Goal: Information Seeking & Learning: Learn about a topic

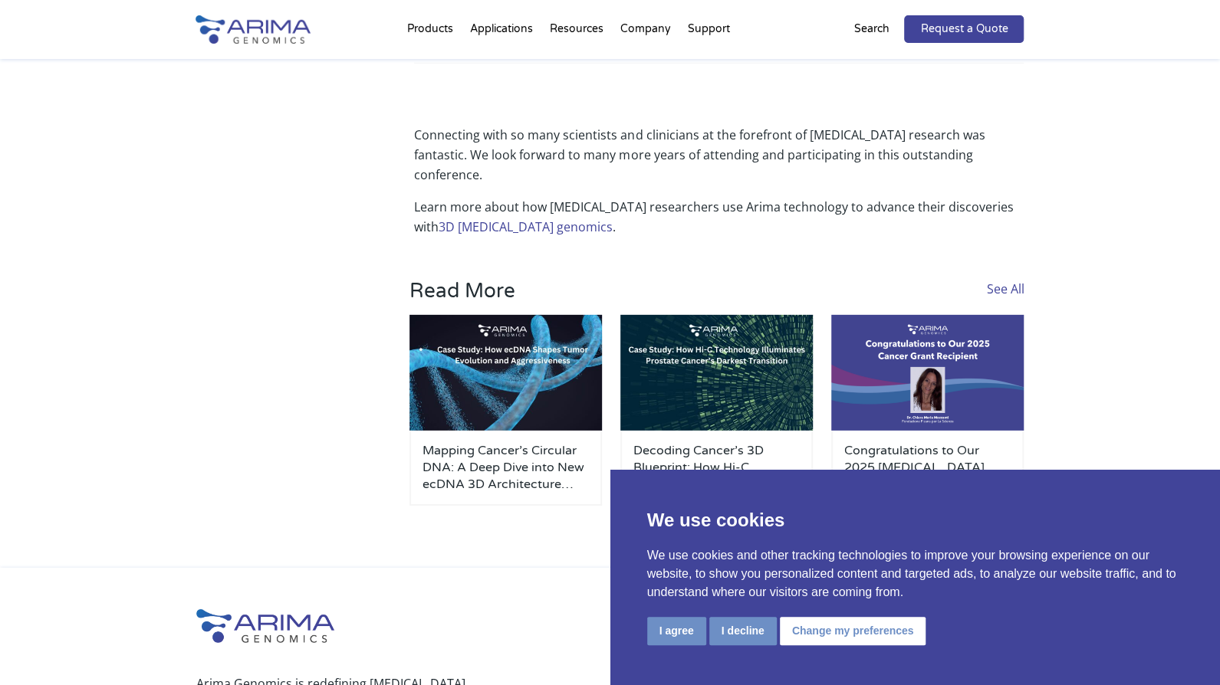
scroll to position [2800, 0]
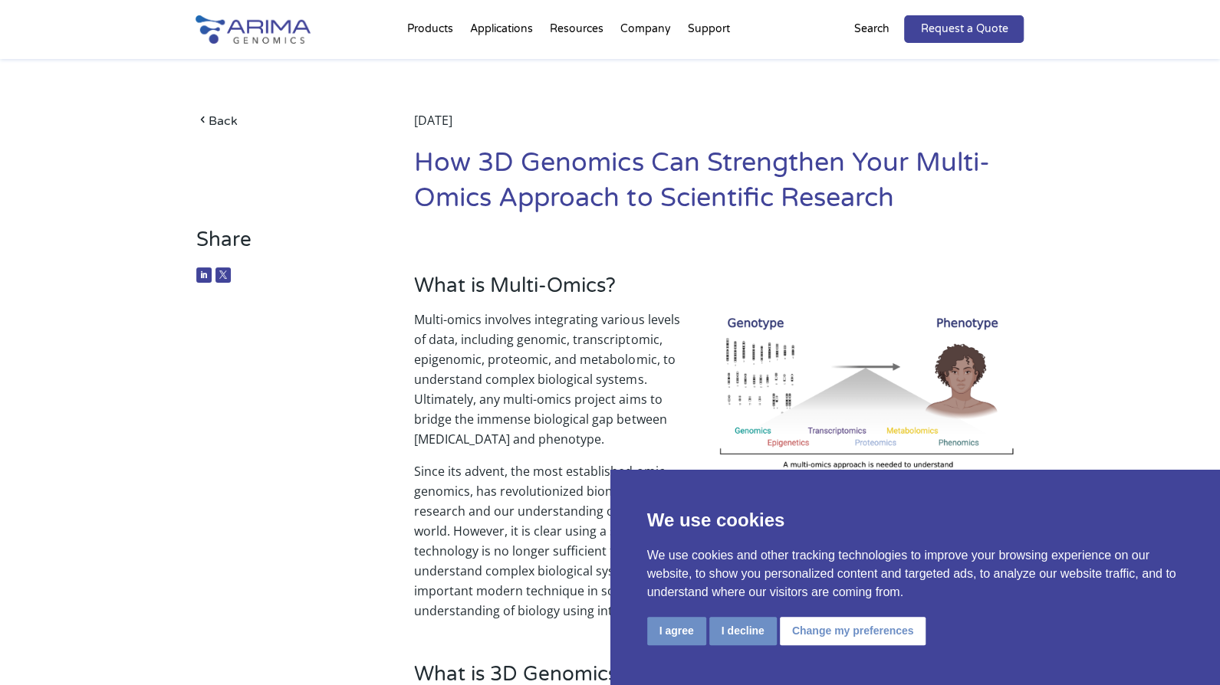
scroll to position [60, 0]
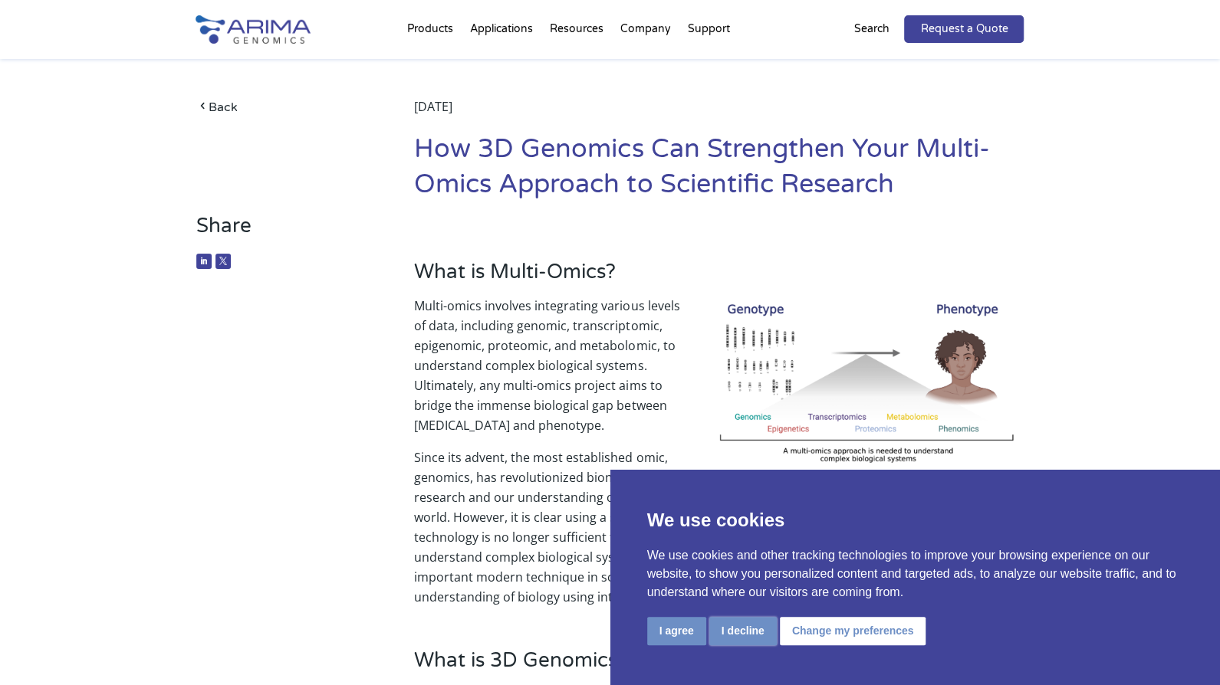
click at [754, 626] on button "I decline" at bounding box center [742, 631] width 67 height 28
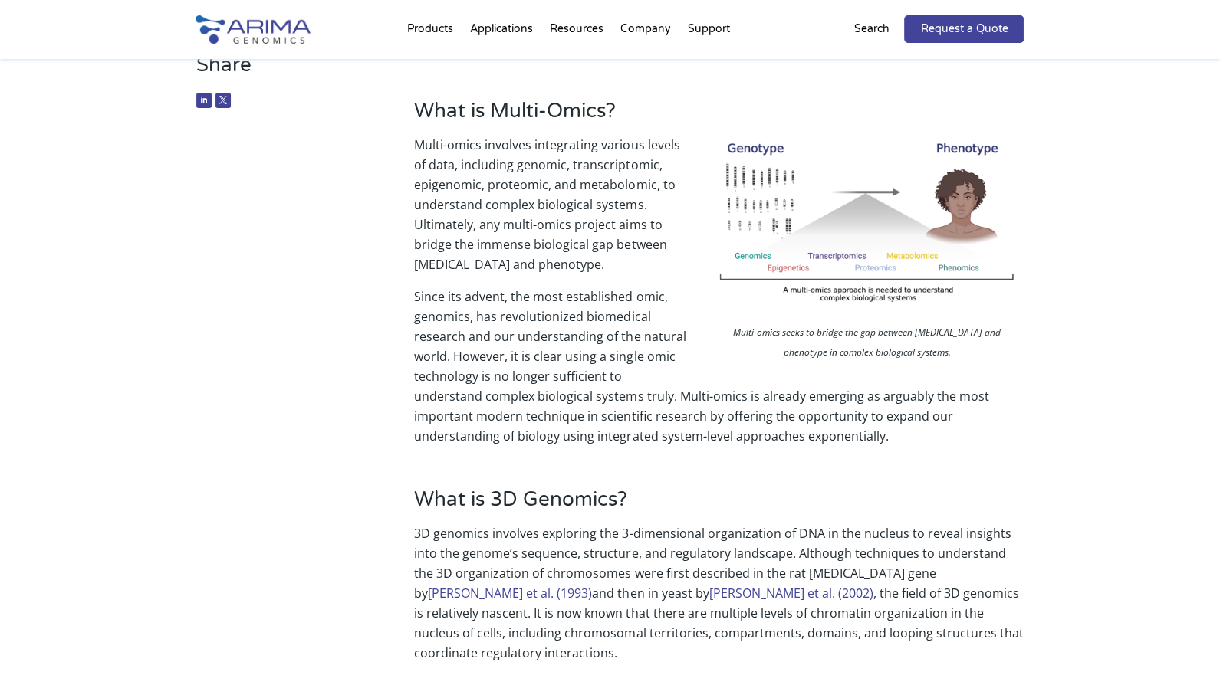
scroll to position [212, 0]
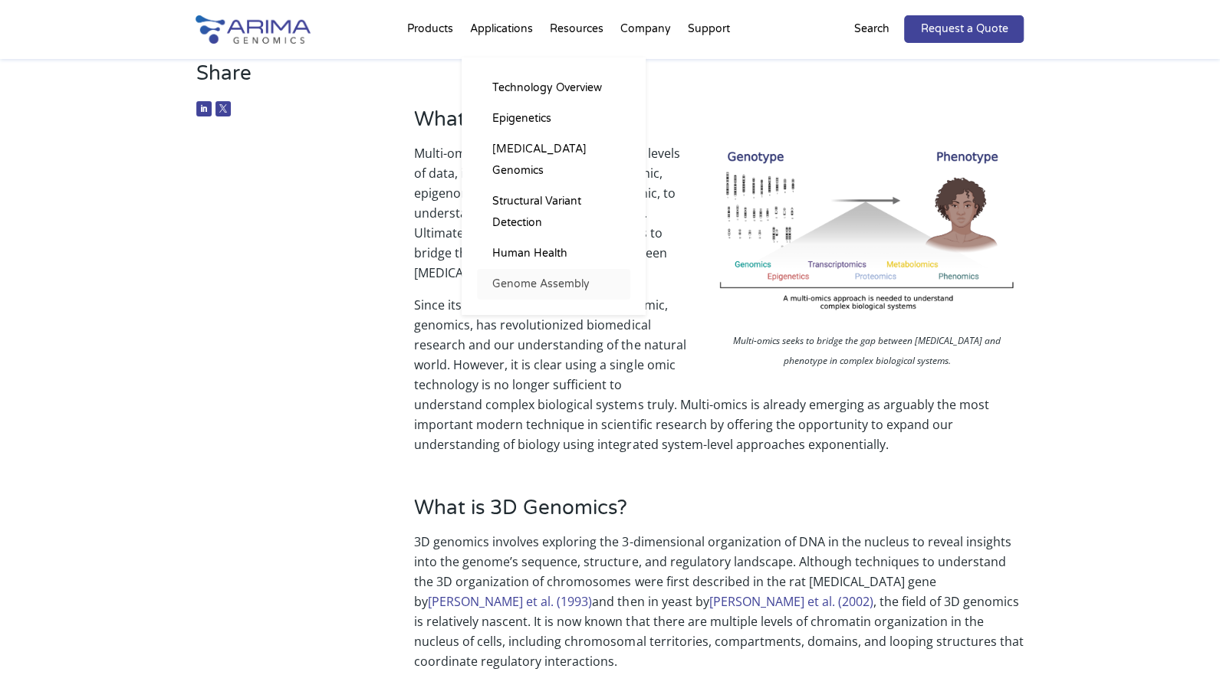
click at [534, 269] on link "Genome Assembly" at bounding box center [553, 284] width 153 height 31
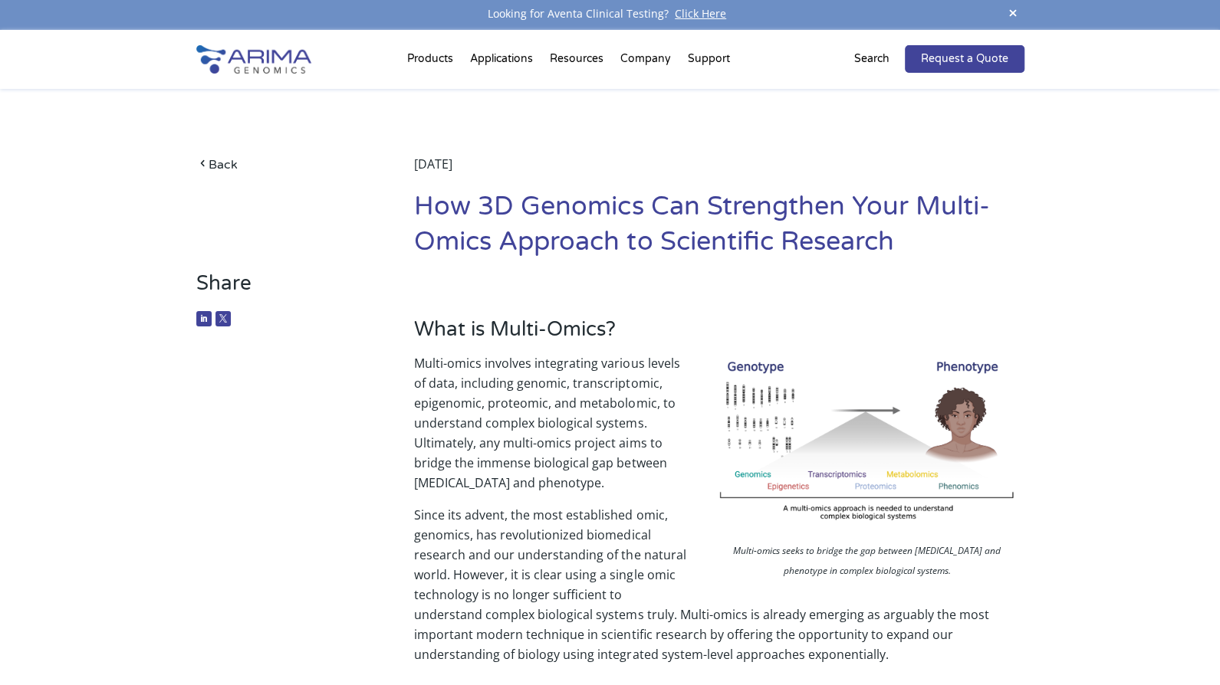
scroll to position [0, 0]
